Goal: Navigation & Orientation: Find specific page/section

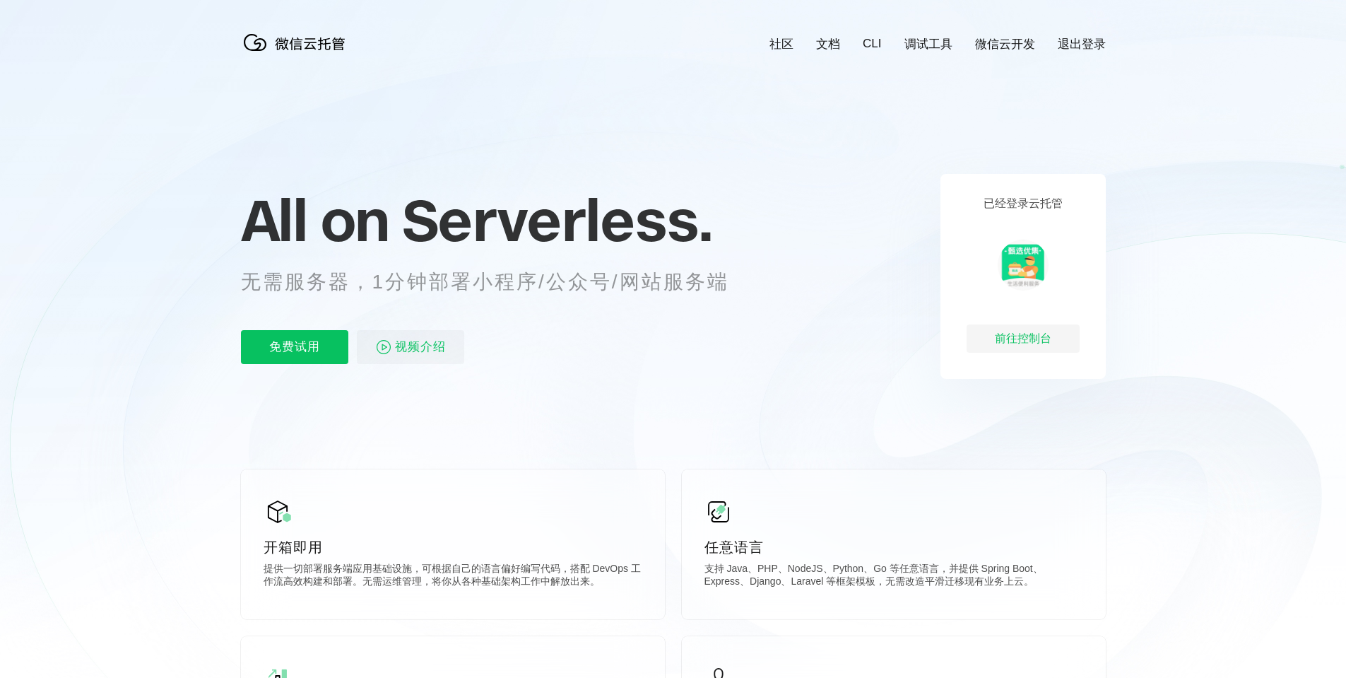
scroll to position [0, 2513]
click at [1025, 338] on div "前往控制台" at bounding box center [1023, 338] width 113 height 28
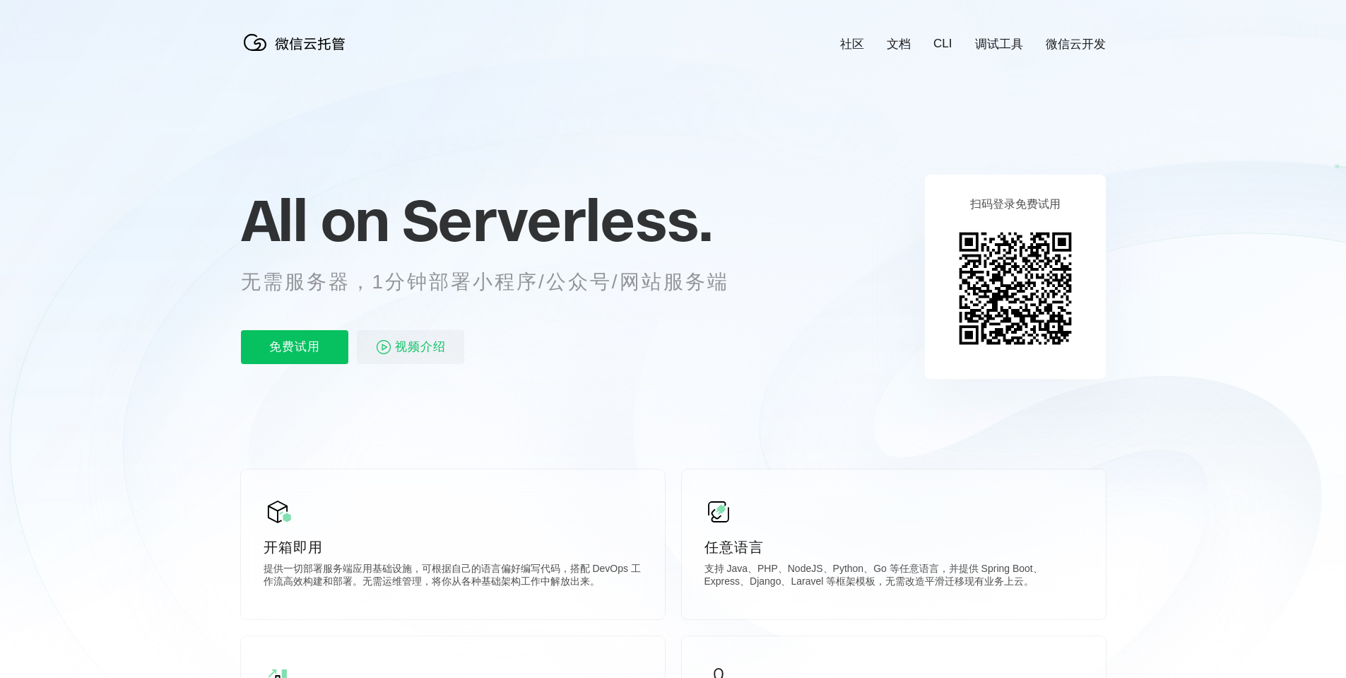
scroll to position [0, 2513]
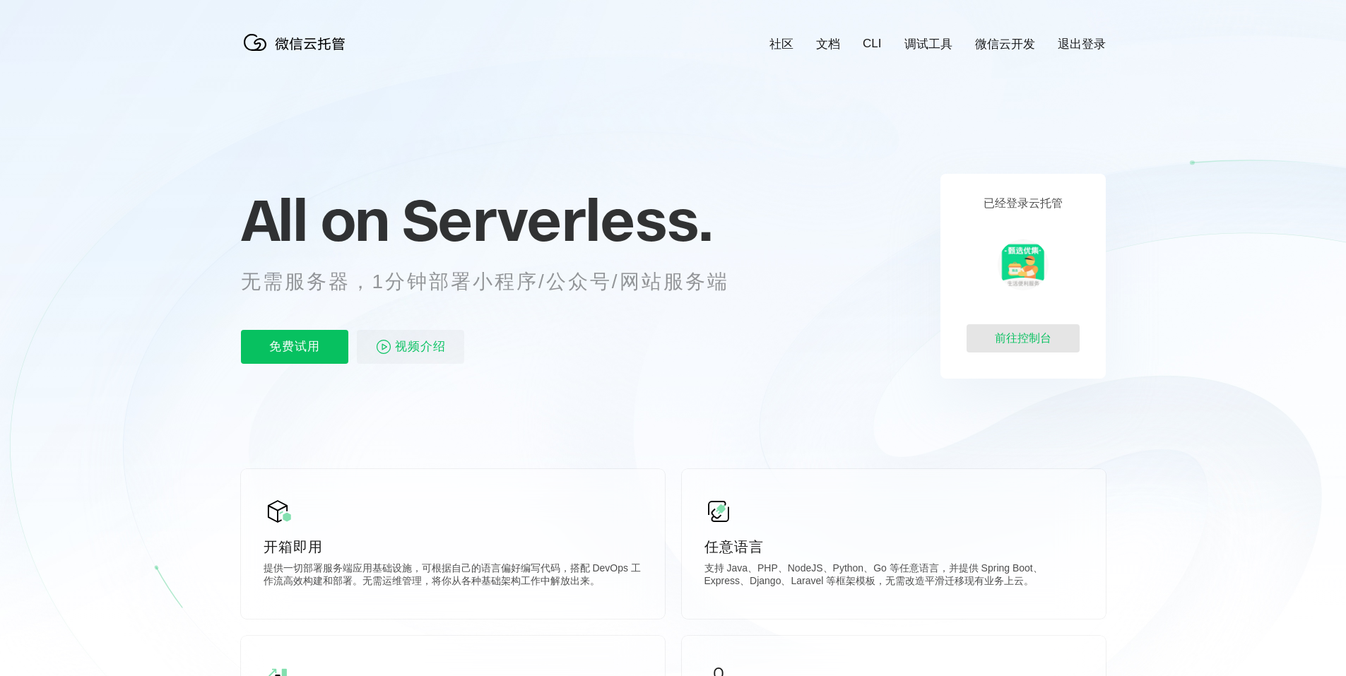
click at [1004, 349] on div "前往控制台" at bounding box center [1023, 338] width 113 height 28
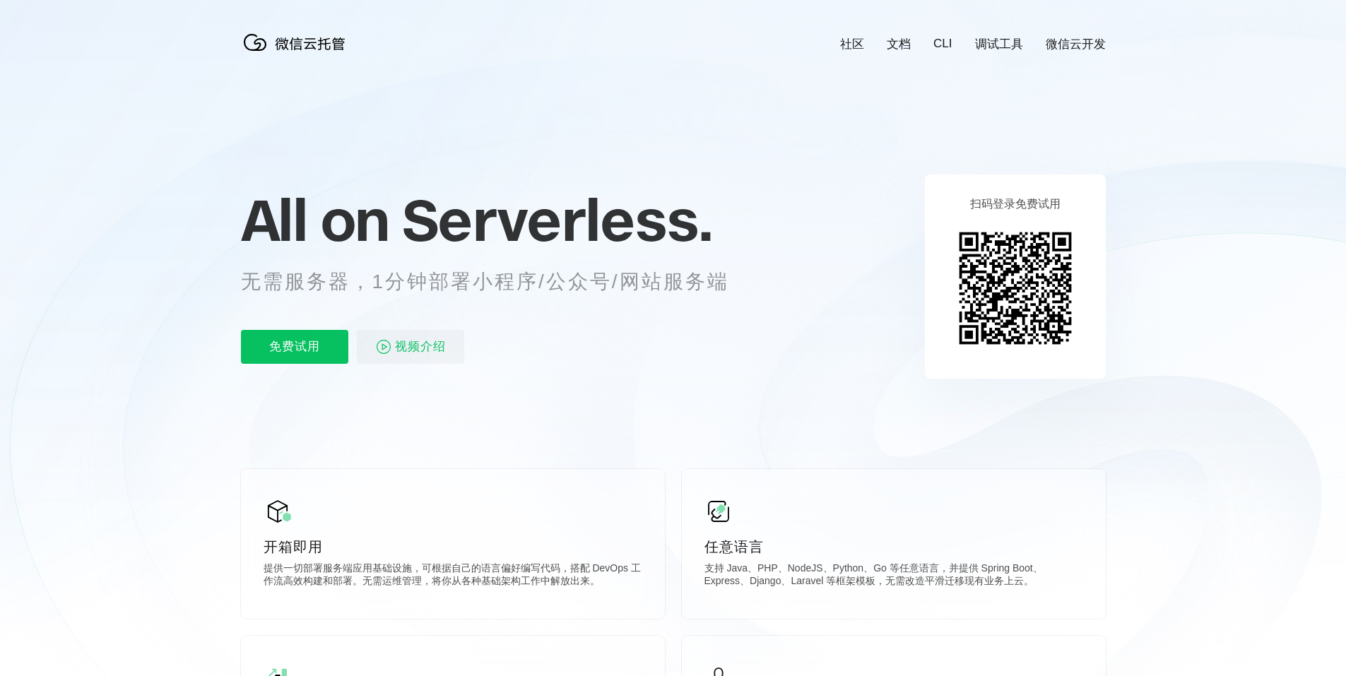
scroll to position [0, 2513]
click at [294, 342] on p "免费试用" at bounding box center [294, 347] width 107 height 34
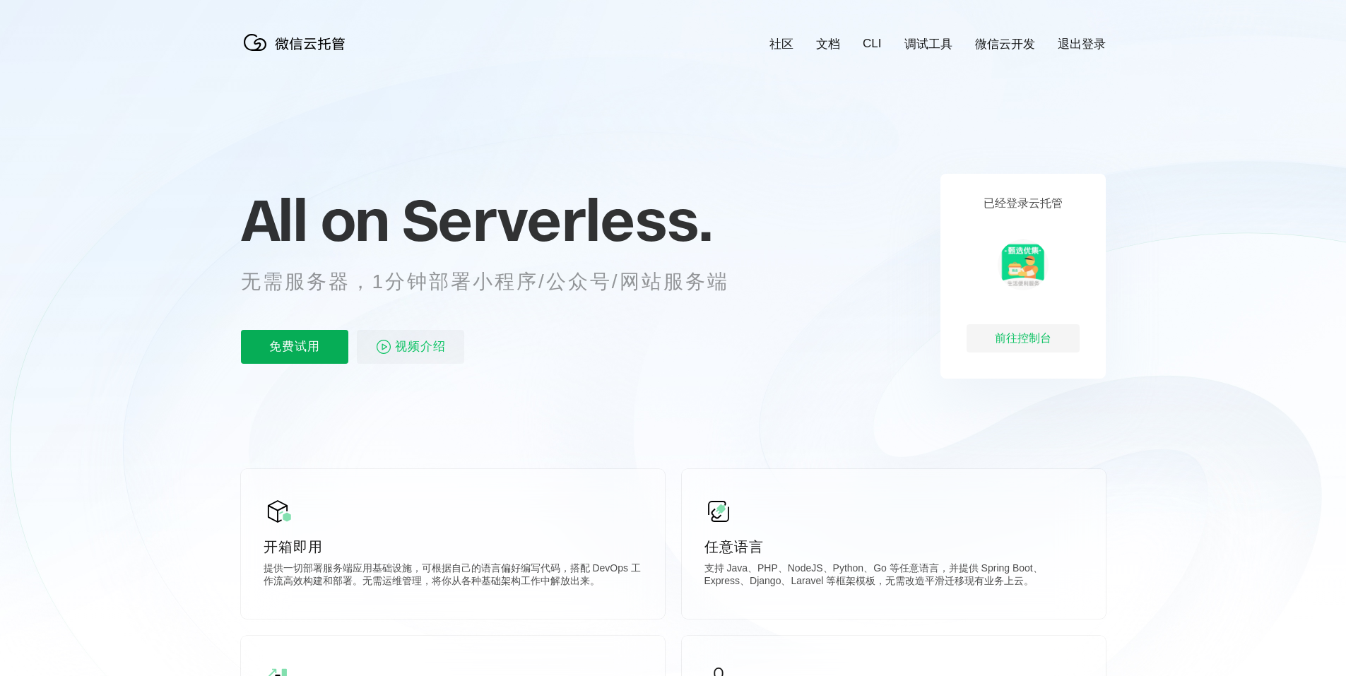
scroll to position [0, 2513]
click at [293, 356] on p "免费试用" at bounding box center [294, 347] width 107 height 34
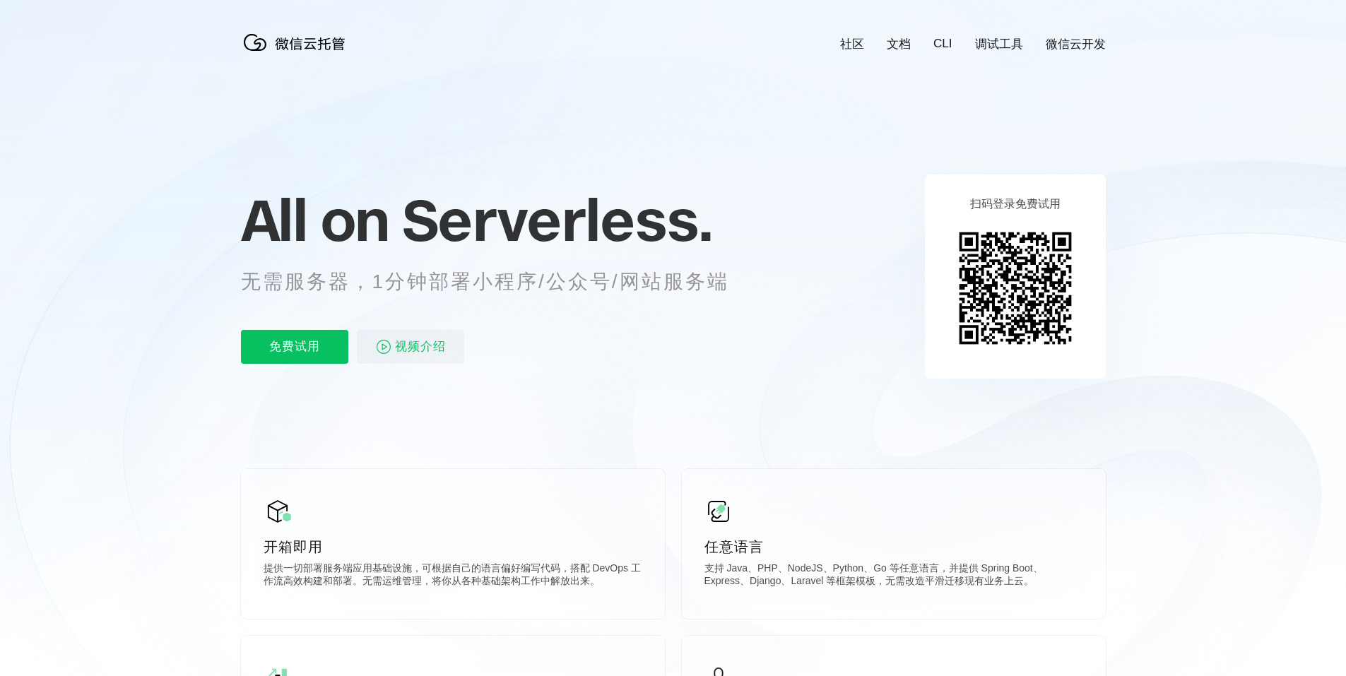
scroll to position [0, 2513]
click at [291, 351] on p "免费试用" at bounding box center [294, 347] width 107 height 34
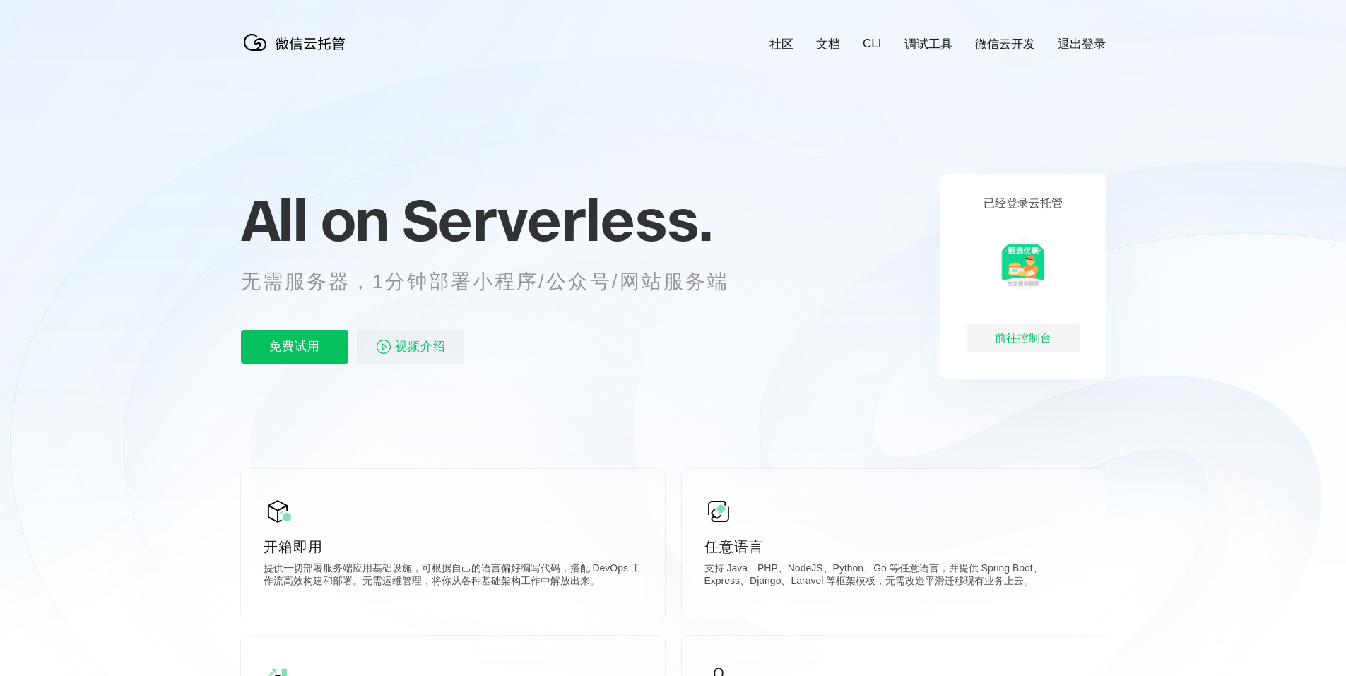
scroll to position [0, 2513]
click at [1009, 344] on div "前往控制台" at bounding box center [1023, 338] width 113 height 28
click at [1094, 46] on link "退出登录" at bounding box center [1082, 44] width 48 height 16
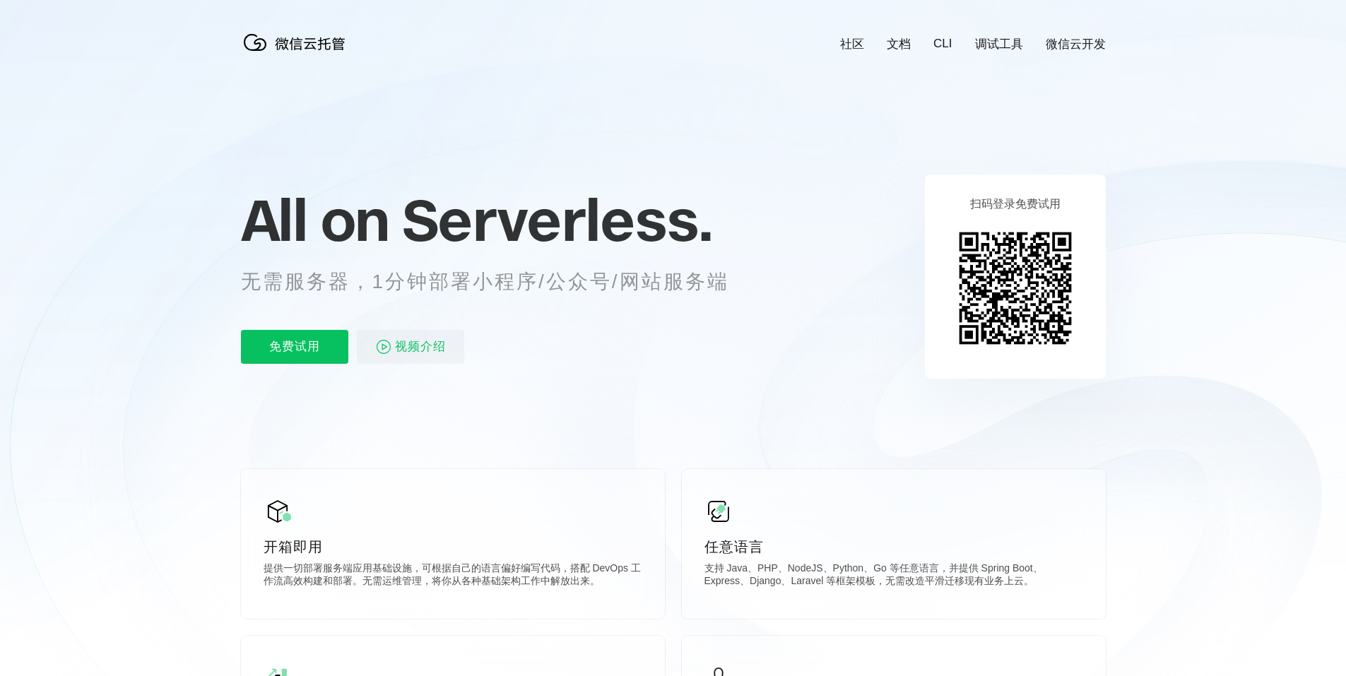
scroll to position [0, 2513]
click at [1022, 225] on img at bounding box center [1015, 288] width 129 height 129
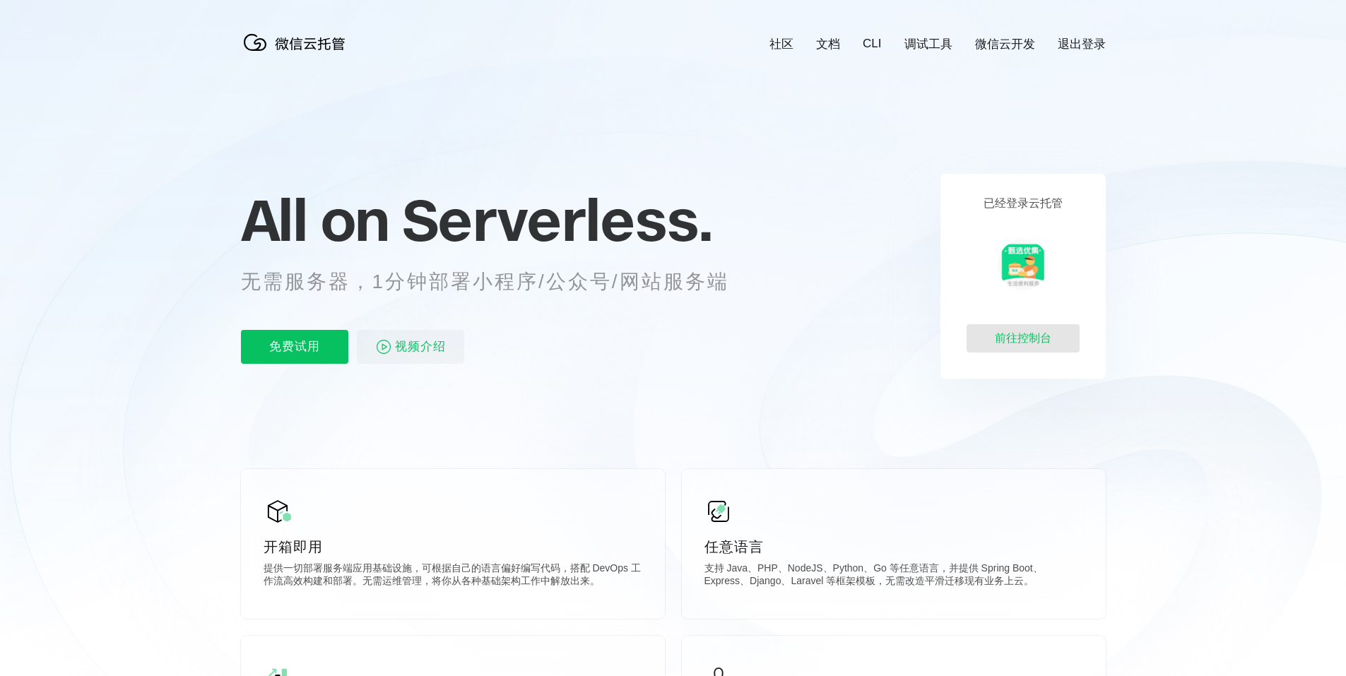
scroll to position [0, 2513]
click at [1032, 334] on div "前往控制台" at bounding box center [1023, 338] width 113 height 28
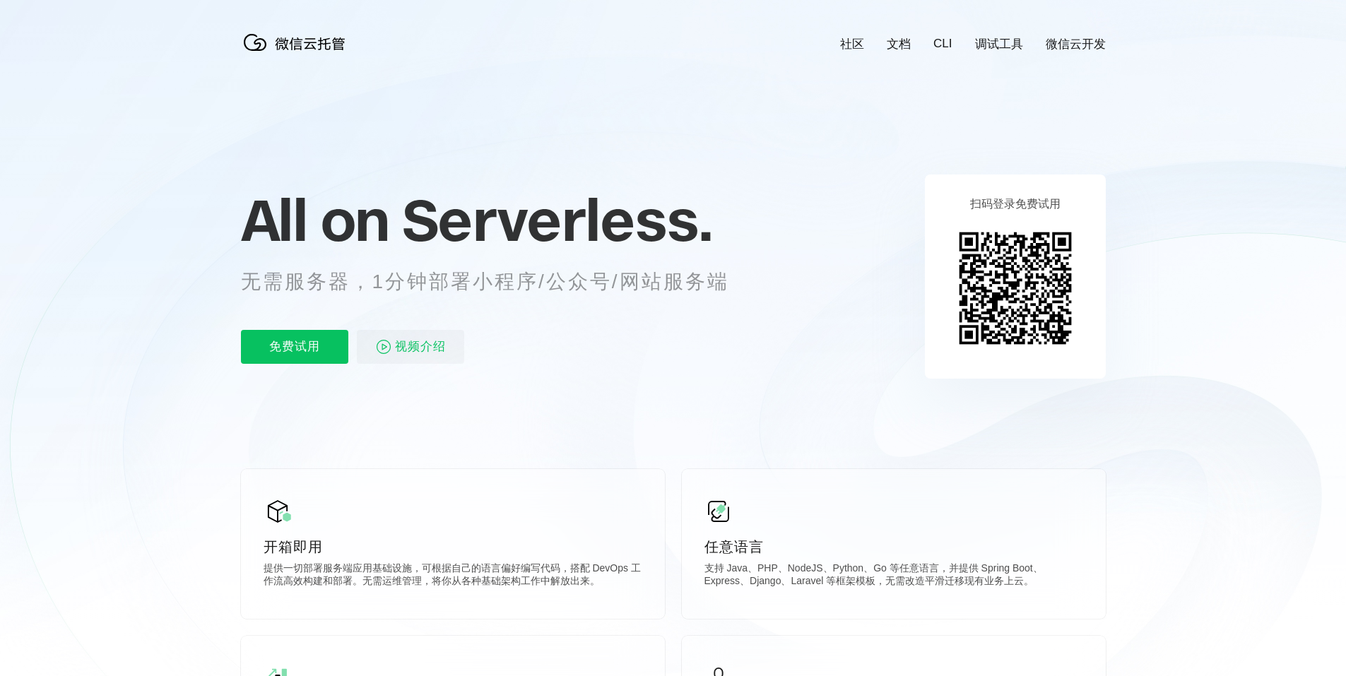
scroll to position [0, 2513]
click at [854, 50] on link "社区" at bounding box center [852, 44] width 24 height 16
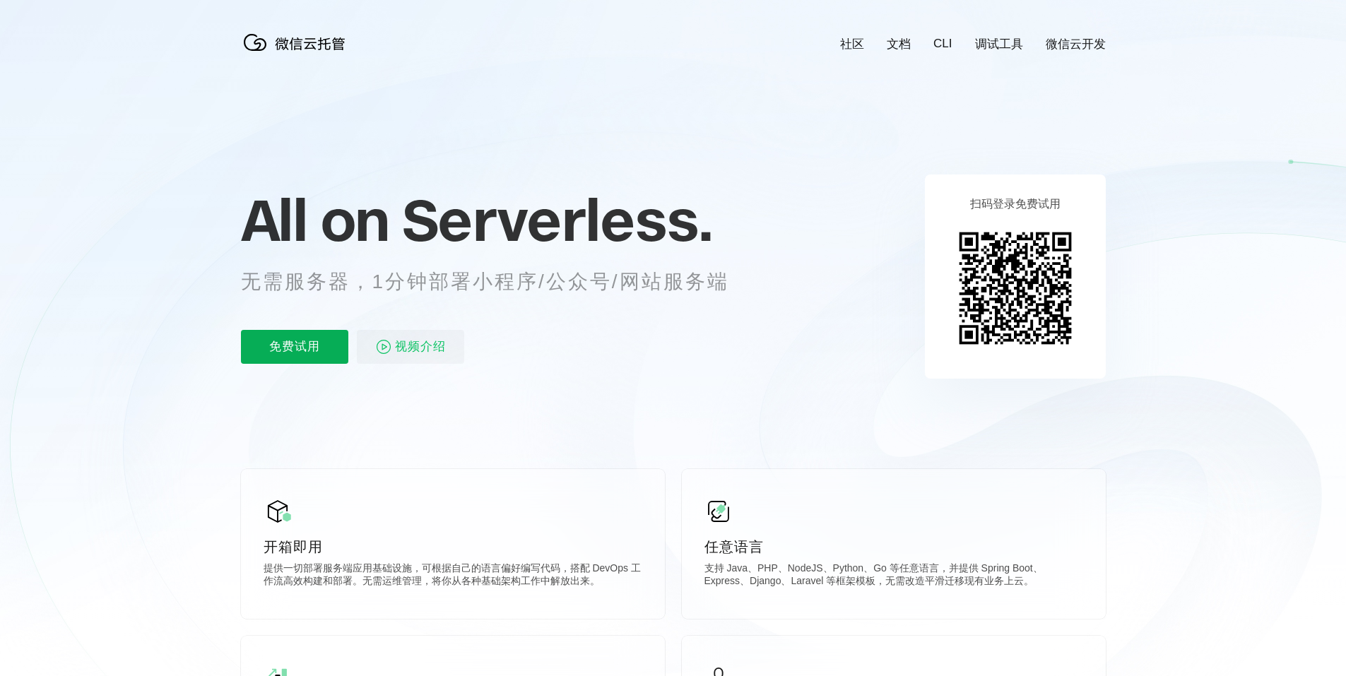
click at [299, 344] on p "免费试用" at bounding box center [294, 347] width 107 height 34
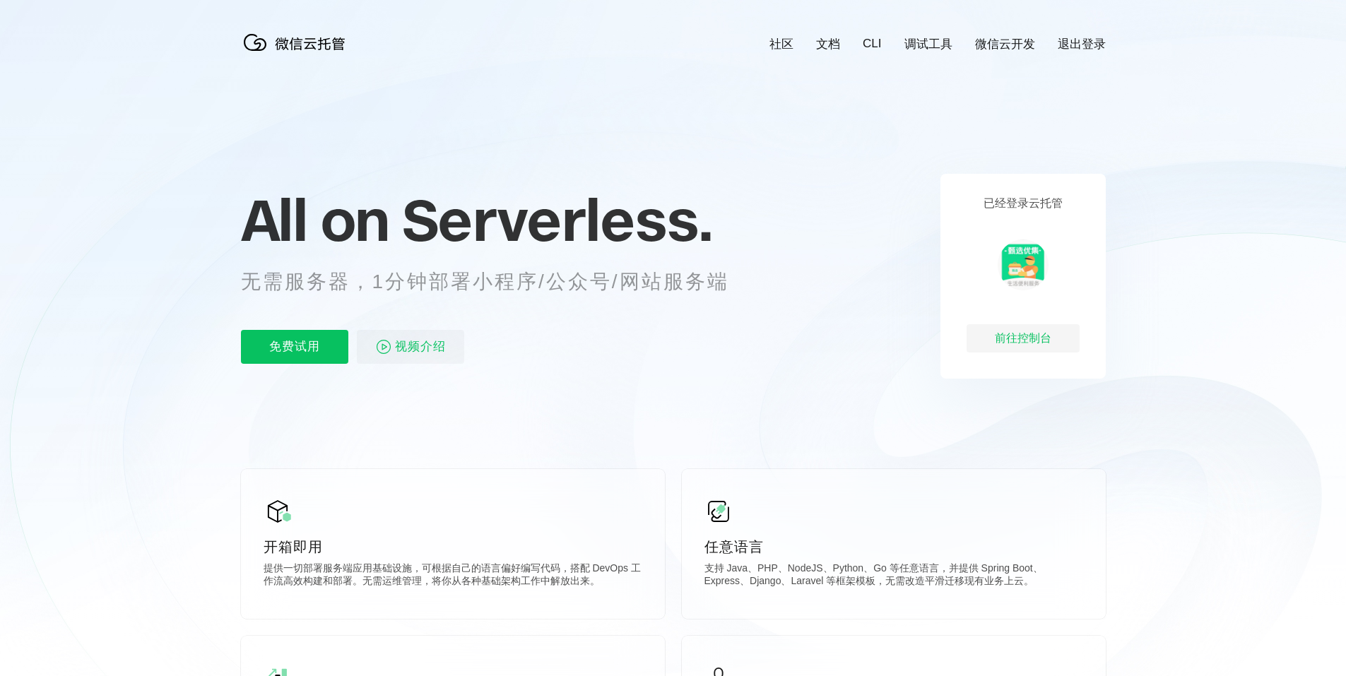
scroll to position [0, 2513]
drag, startPoint x: 987, startPoint y: 201, endPoint x: 1092, endPoint y: 192, distance: 105.7
click at [1092, 192] on div "已经登录云托管 前往控制台" at bounding box center [1023, 276] width 165 height 205
click at [1032, 331] on div "前往控制台" at bounding box center [1023, 338] width 113 height 28
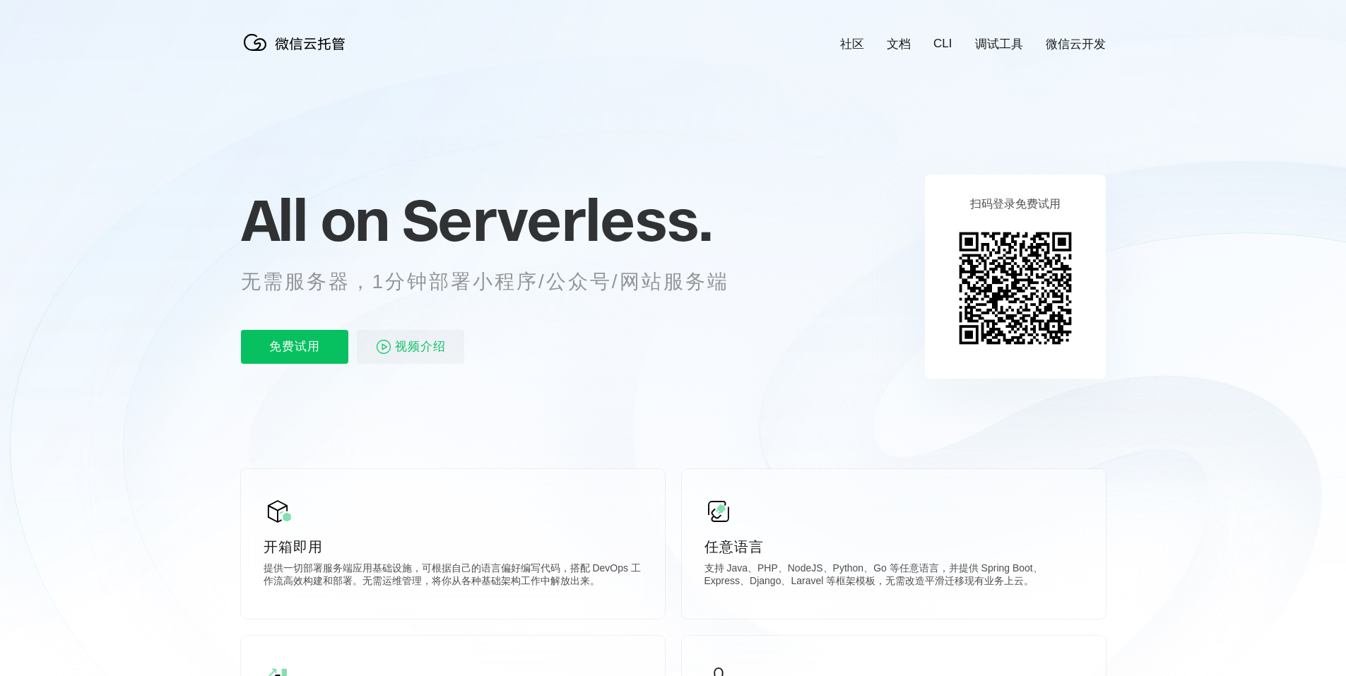
scroll to position [0, 2513]
